Goal: Navigation & Orientation: Find specific page/section

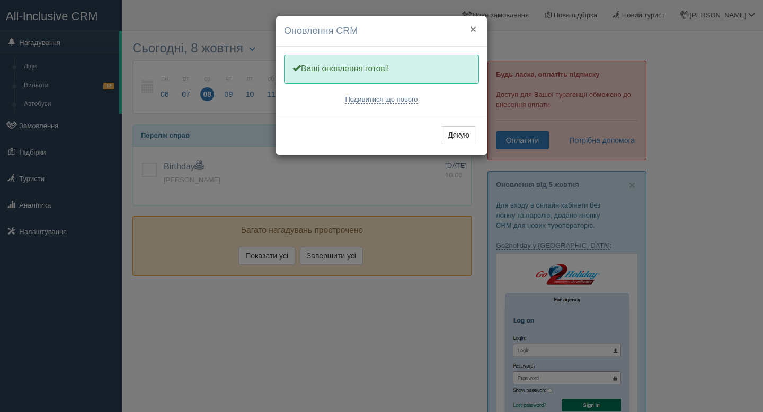
click at [475, 33] on button "×" at bounding box center [473, 28] width 6 height 11
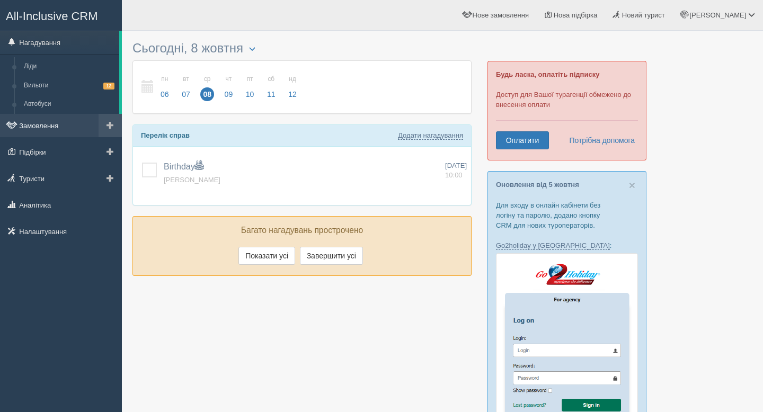
click at [36, 124] on link "Замовлення" at bounding box center [61, 125] width 122 height 23
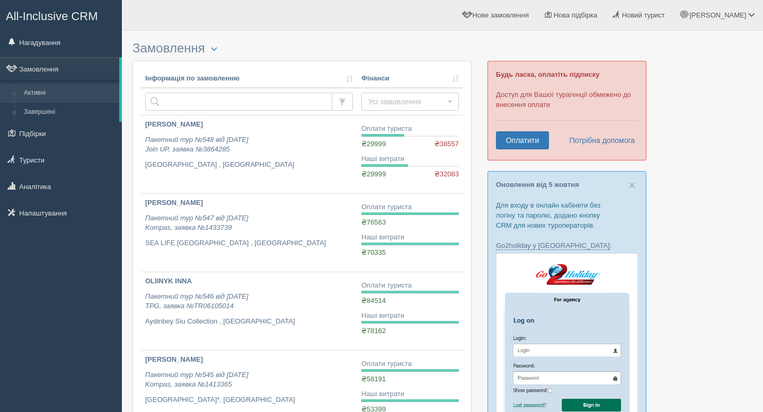
click at [56, 15] on span "All-Inclusive CRM" at bounding box center [52, 16] width 92 height 13
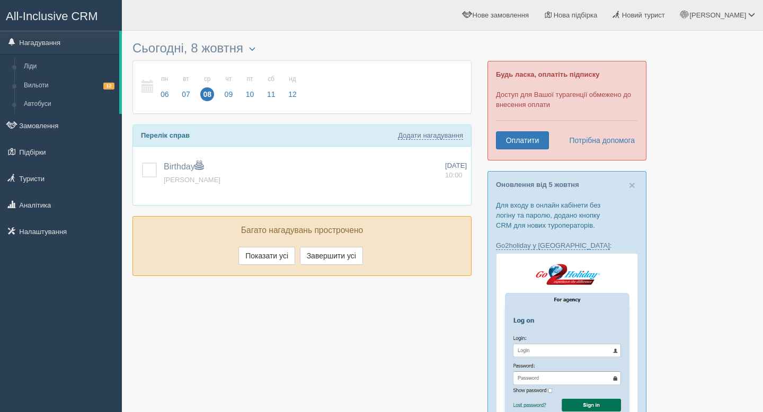
click at [56, 16] on span "All-Inclusive CRM" at bounding box center [52, 16] width 92 height 13
click at [261, 259] on button "Показати усі" at bounding box center [266, 256] width 57 height 18
